Goal: Task Accomplishment & Management: Use online tool/utility

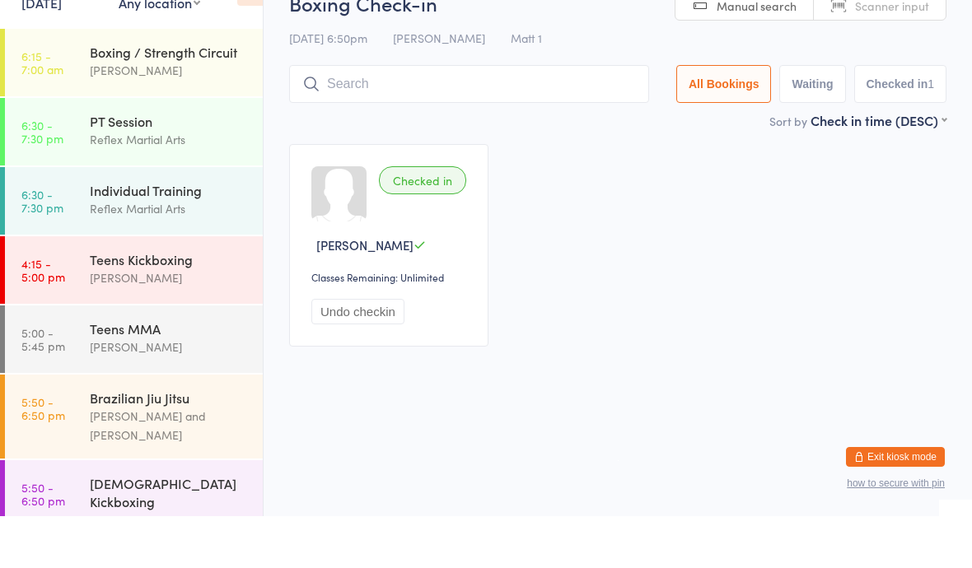
scroll to position [153, 0]
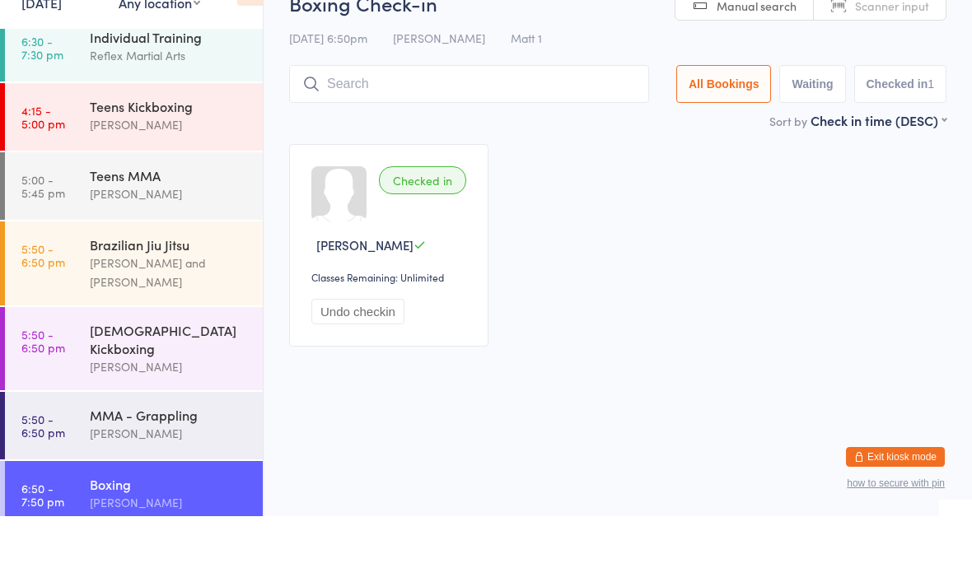
click at [533, 117] on input "search" at bounding box center [469, 136] width 360 height 38
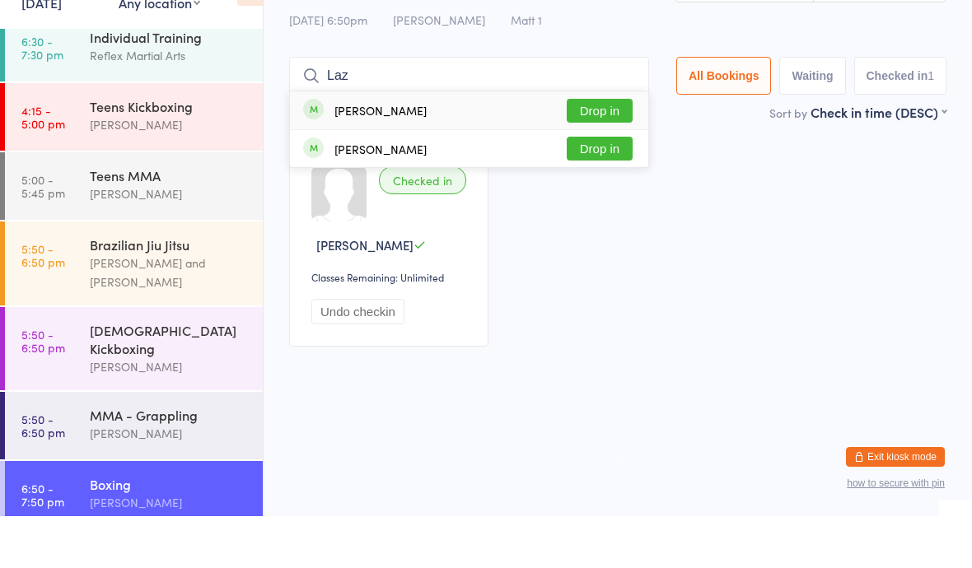
type input "Laz"
click at [588, 151] on button "Drop in" at bounding box center [600, 163] width 66 height 24
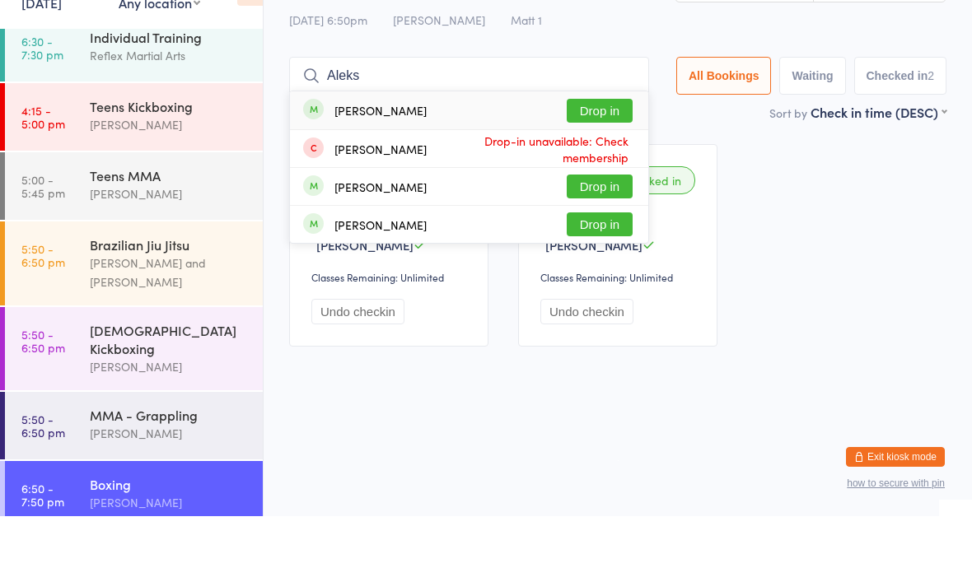
type input "Aleks"
click at [577, 151] on button "Drop in" at bounding box center [600, 163] width 66 height 24
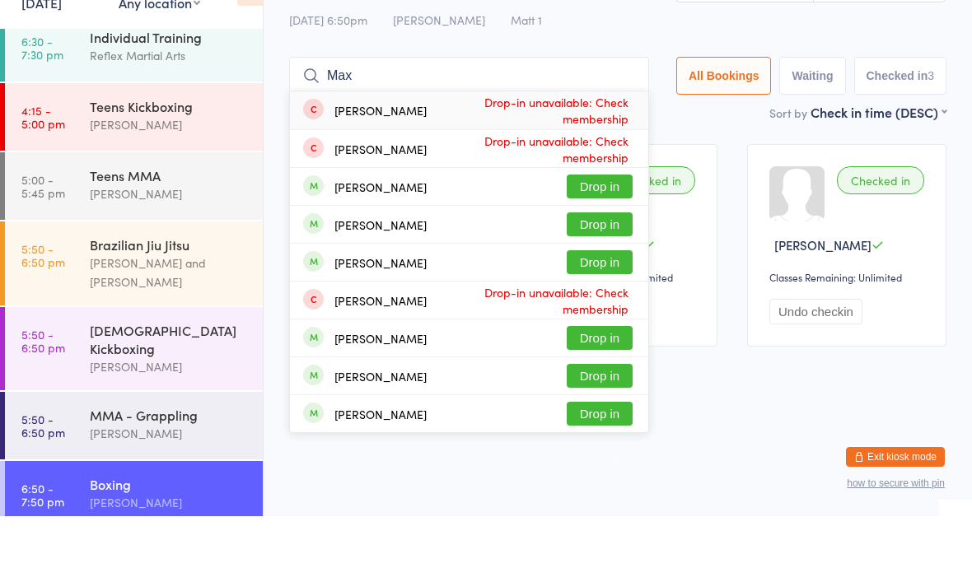
type input "Max"
click at [585, 302] on button "Drop in" at bounding box center [600, 314] width 66 height 24
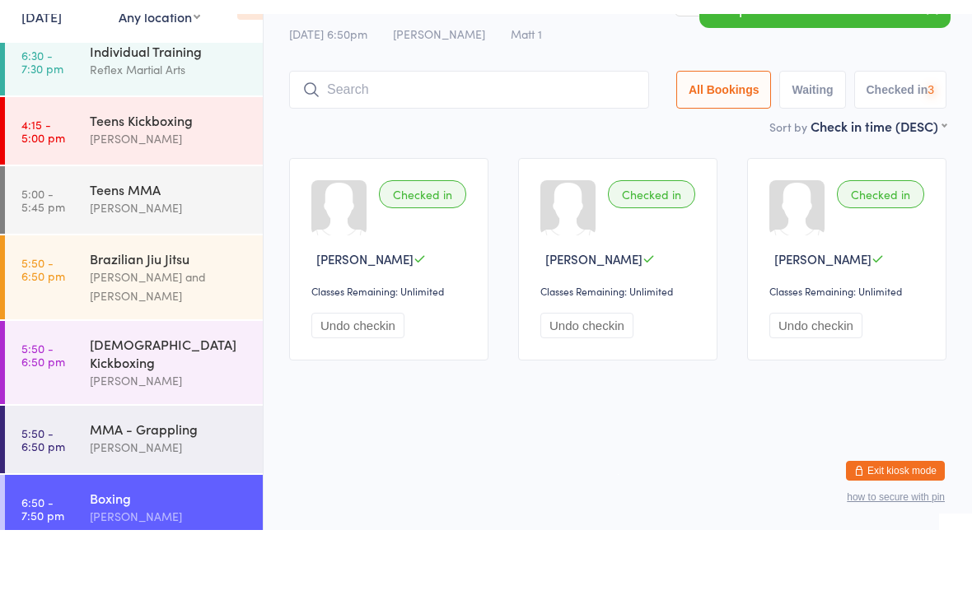
scroll to position [36, 0]
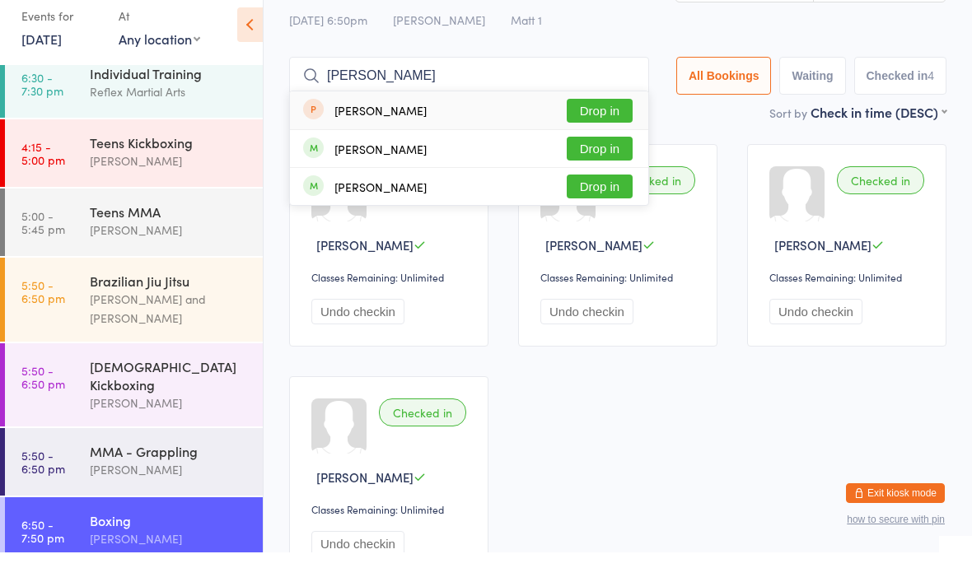
type input "[PERSON_NAME]"
click at [596, 190] on button "Drop in" at bounding box center [600, 202] width 66 height 24
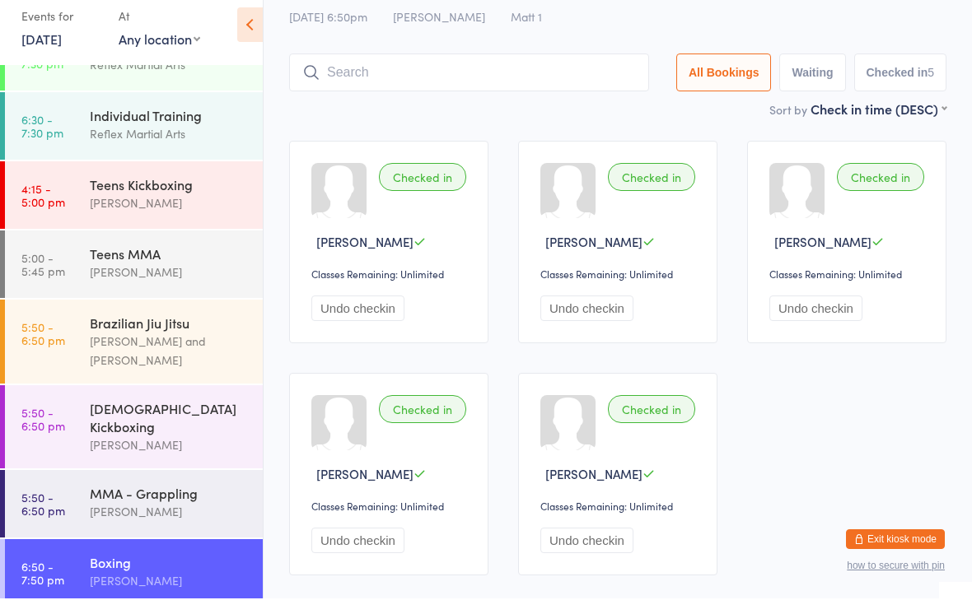
scroll to position [49, 0]
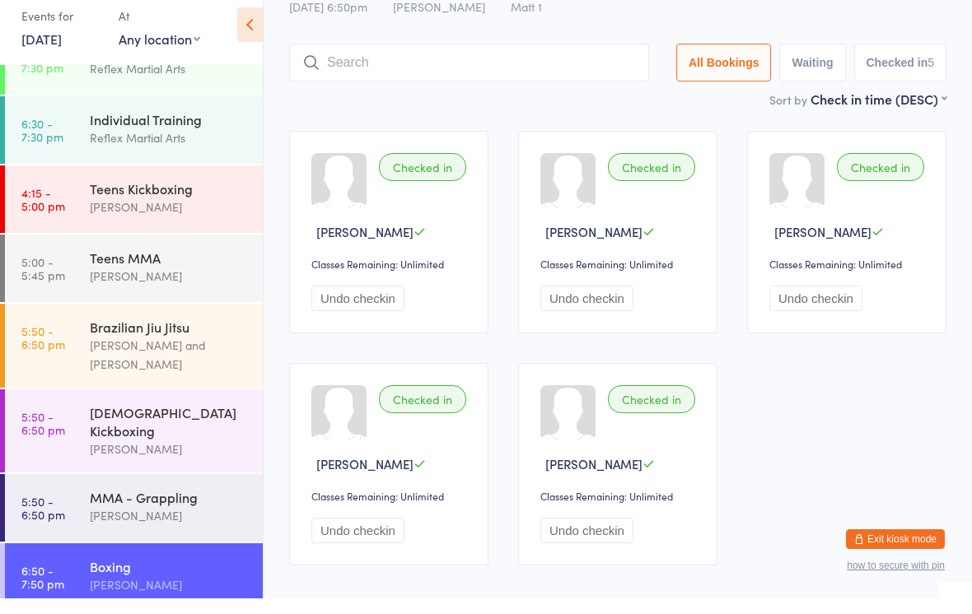
click at [85, 559] on link "6:50 - 7:50 pm Boxing [PERSON_NAME]" at bounding box center [134, 593] width 258 height 68
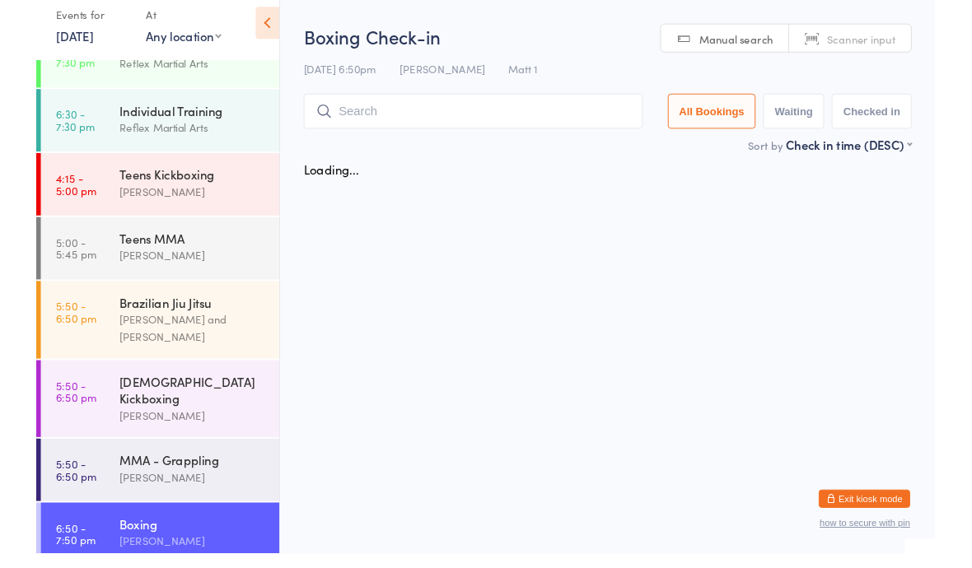
scroll to position [0, 0]
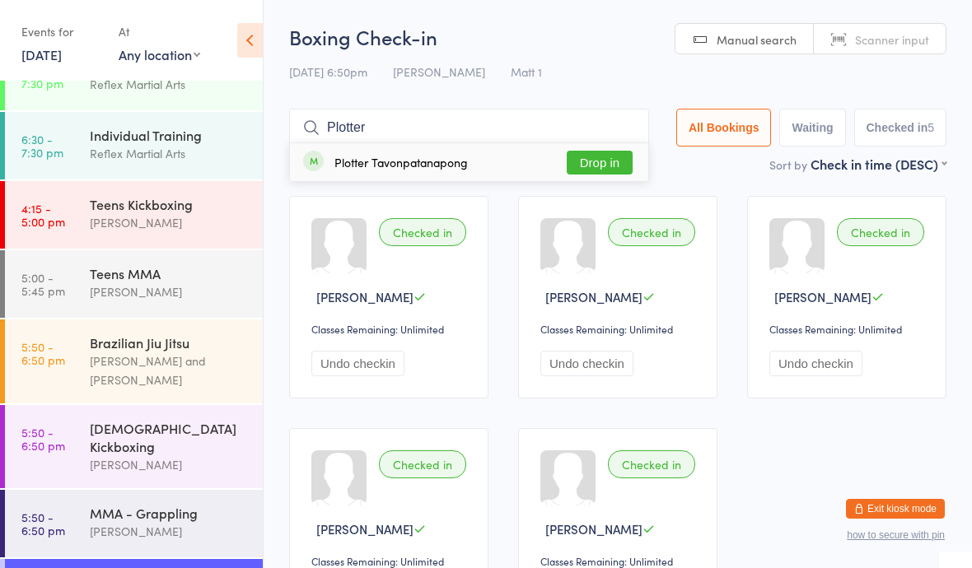
type input "Plotter"
click at [598, 161] on button "Drop in" at bounding box center [600, 163] width 66 height 24
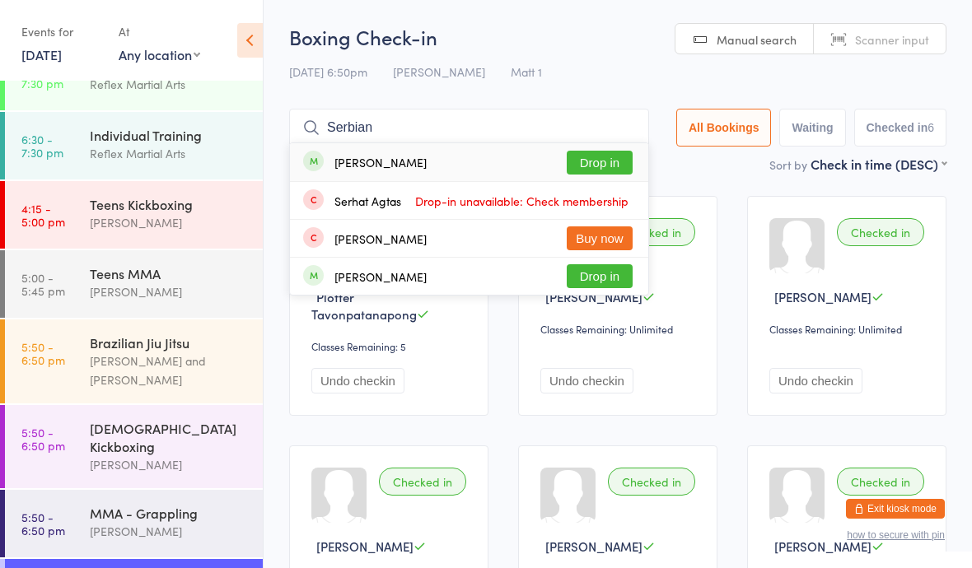
type input "Serbian"
click at [573, 152] on button "Drop in" at bounding box center [600, 163] width 66 height 24
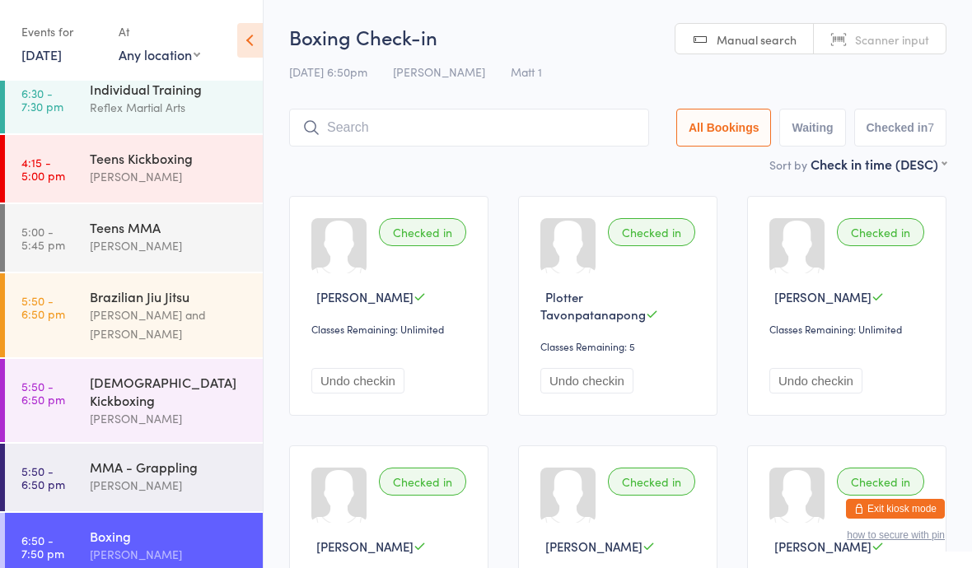
scroll to position [153, 0]
click at [183, 389] on div "[DEMOGRAPHIC_DATA] Kickboxing" at bounding box center [169, 391] width 159 height 36
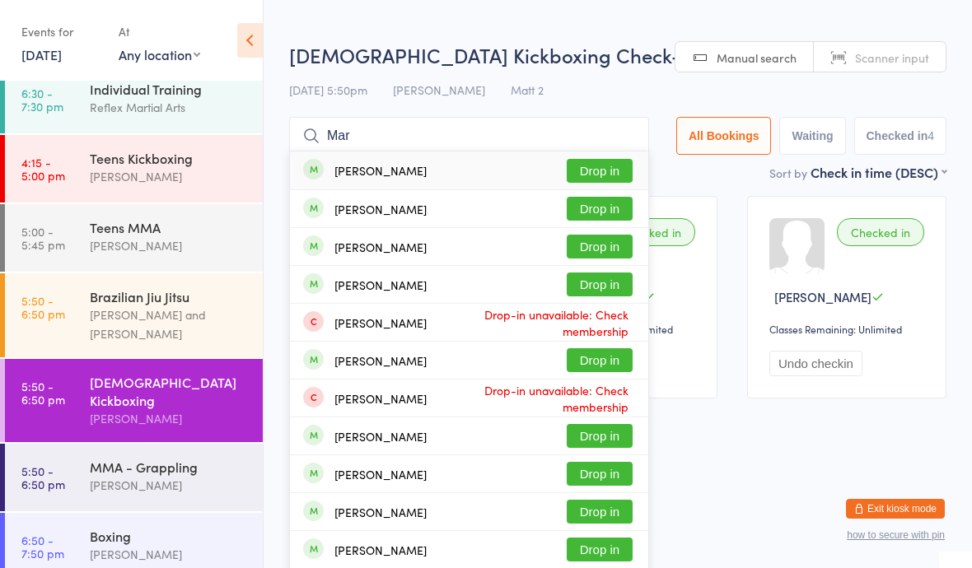
type input "Mar"
click at [581, 166] on button "Drop in" at bounding box center [600, 171] width 66 height 24
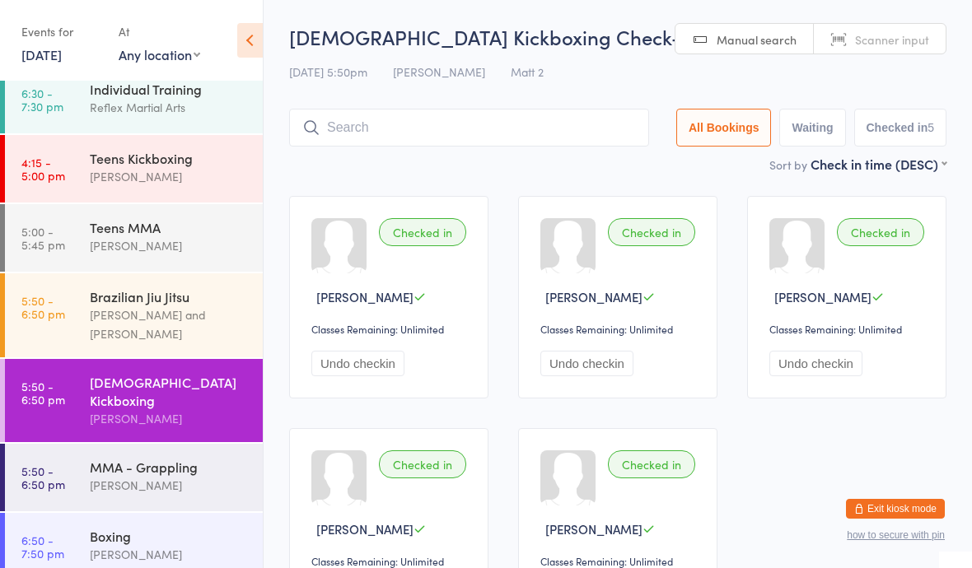
click at [139, 329] on div "[PERSON_NAME] and [PERSON_NAME]" at bounding box center [169, 325] width 159 height 38
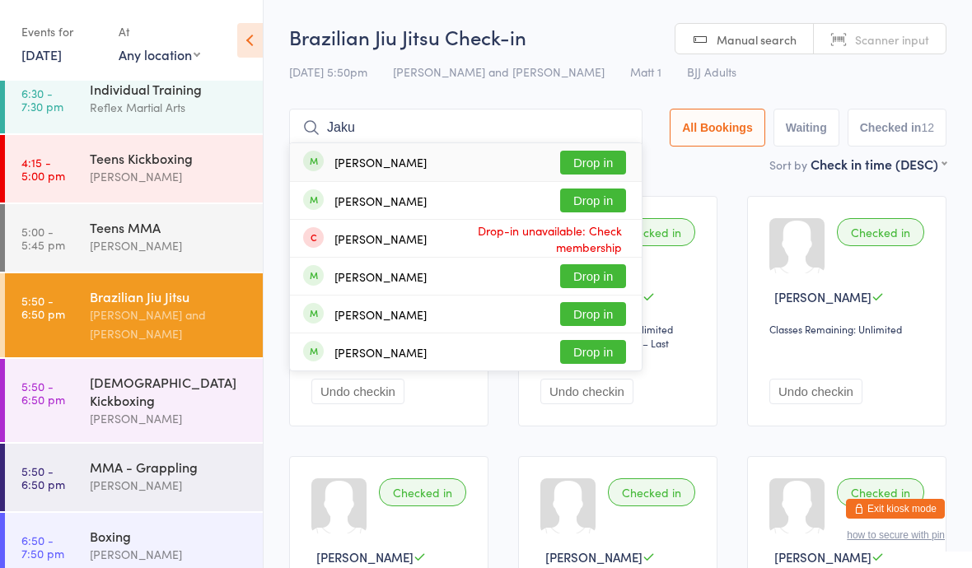
type input "Jaku"
click at [582, 161] on button "Drop in" at bounding box center [593, 163] width 66 height 24
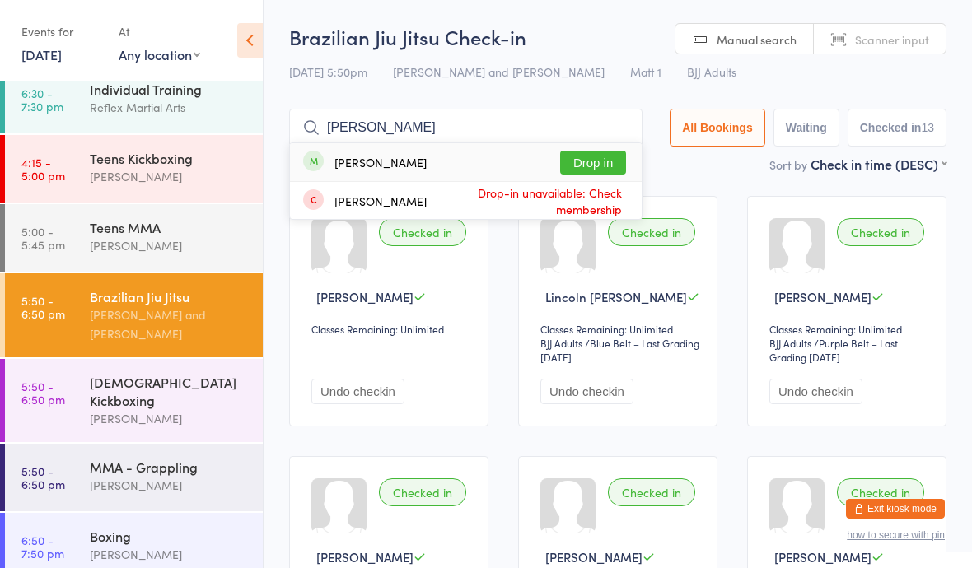
type input "[PERSON_NAME]"
click at [604, 169] on button "Drop in" at bounding box center [593, 163] width 66 height 24
